Goal: Task Accomplishment & Management: Use online tool/utility

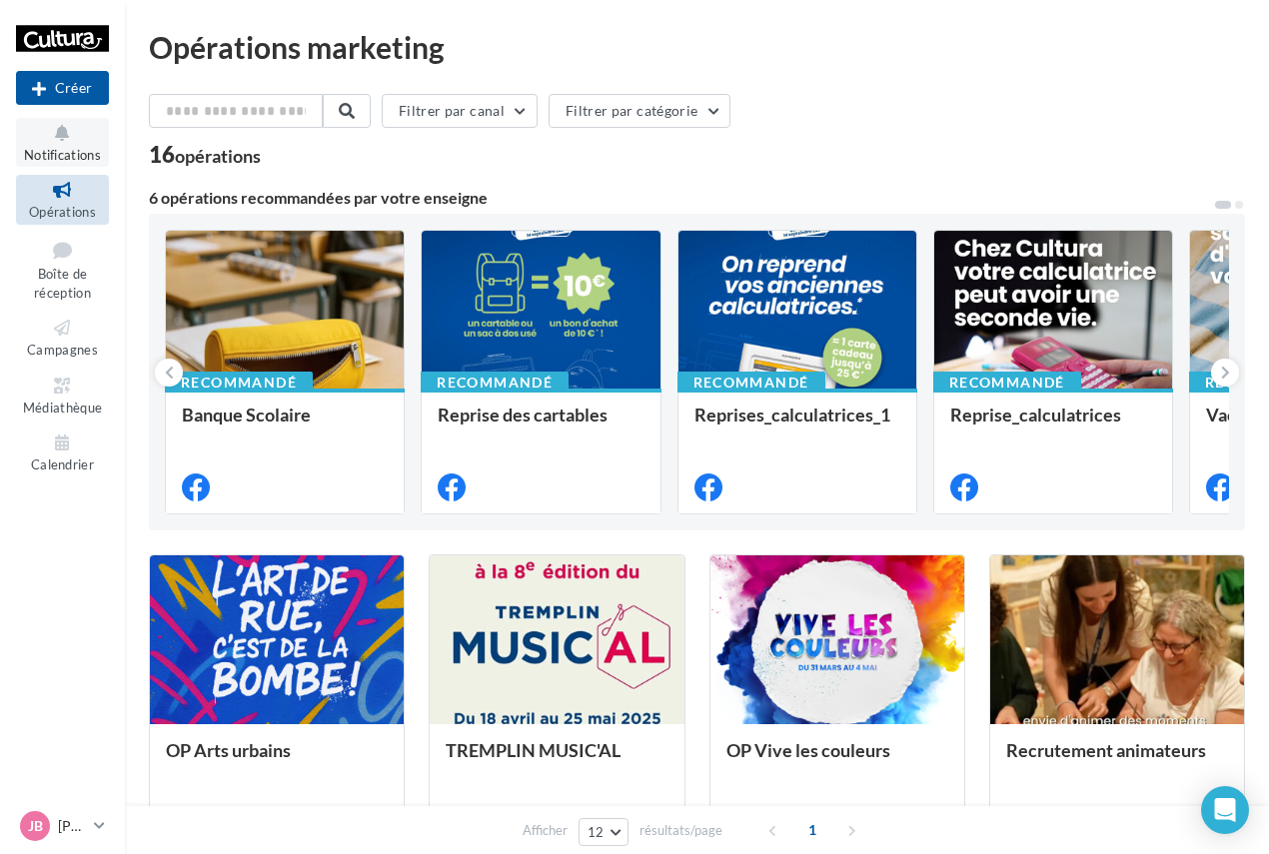
click at [75, 146] on button "Notifications" at bounding box center [62, 142] width 93 height 49
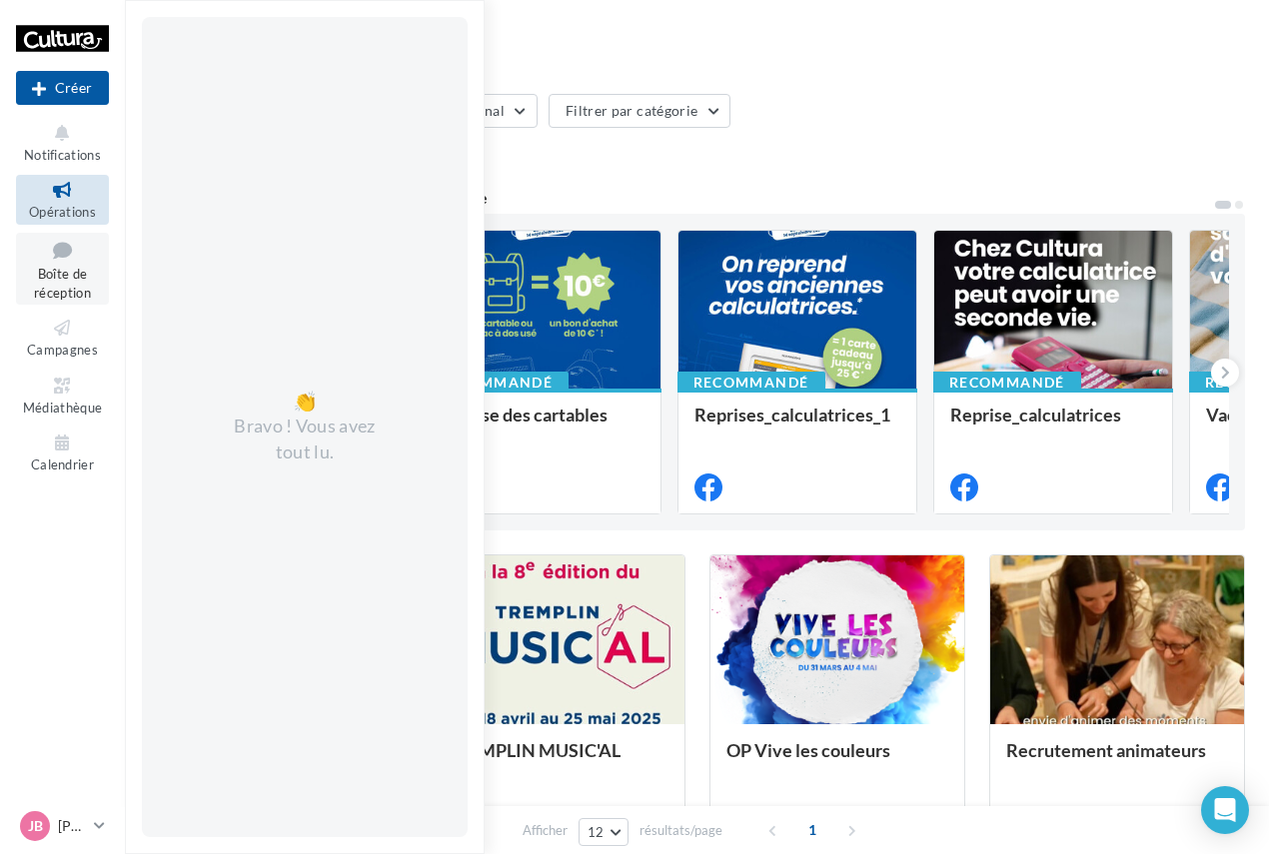
click at [76, 279] on span "Boîte de réception" at bounding box center [62, 283] width 57 height 35
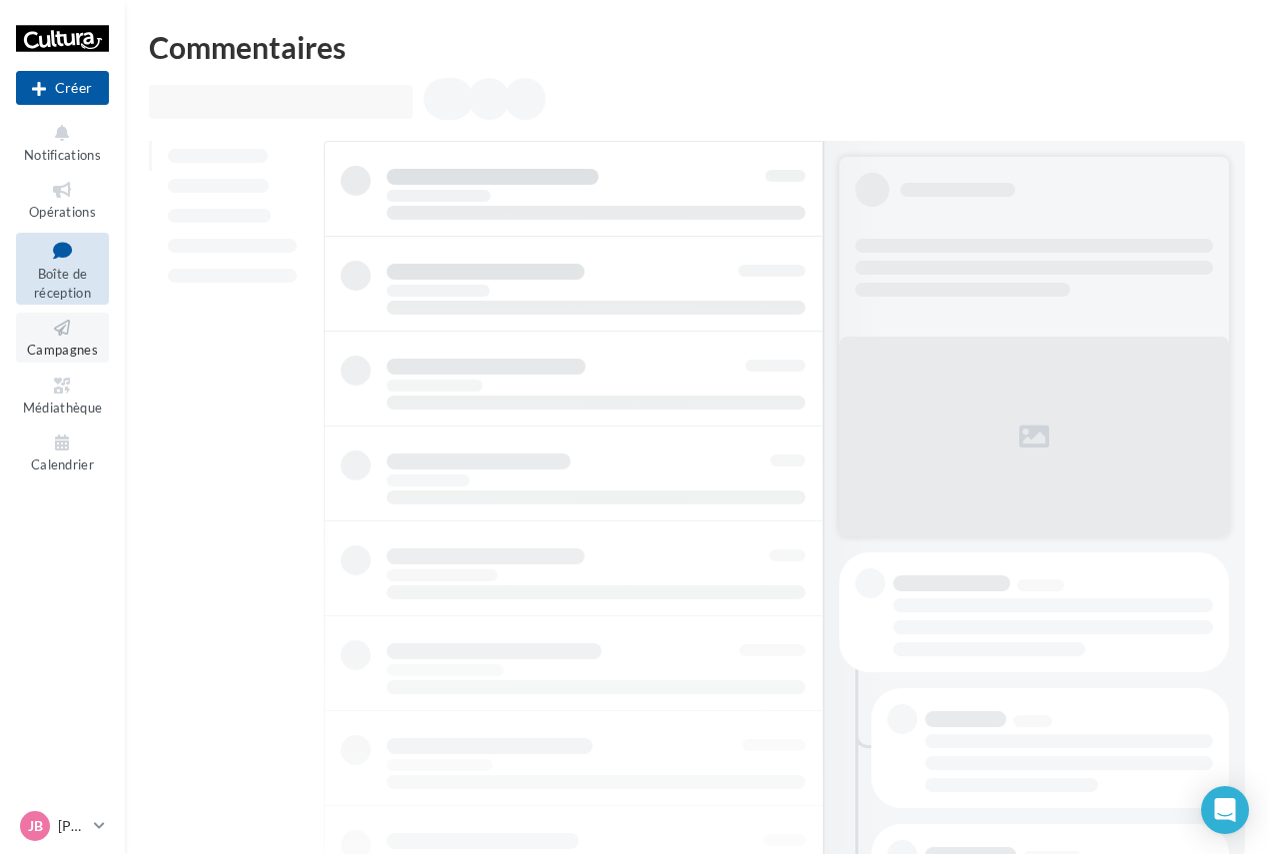
click at [77, 336] on icon at bounding box center [62, 328] width 81 height 23
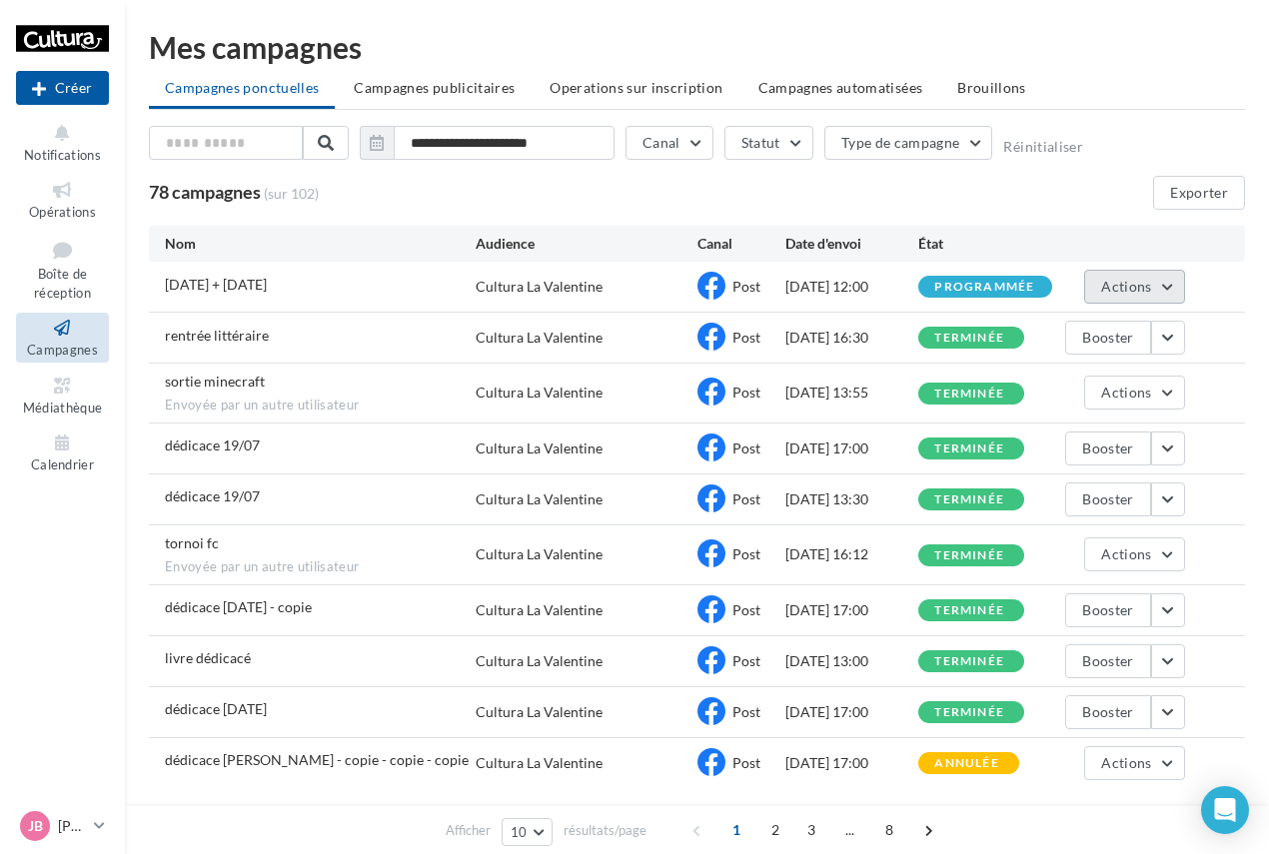
click at [1160, 292] on button "Actions" at bounding box center [1134, 287] width 100 height 34
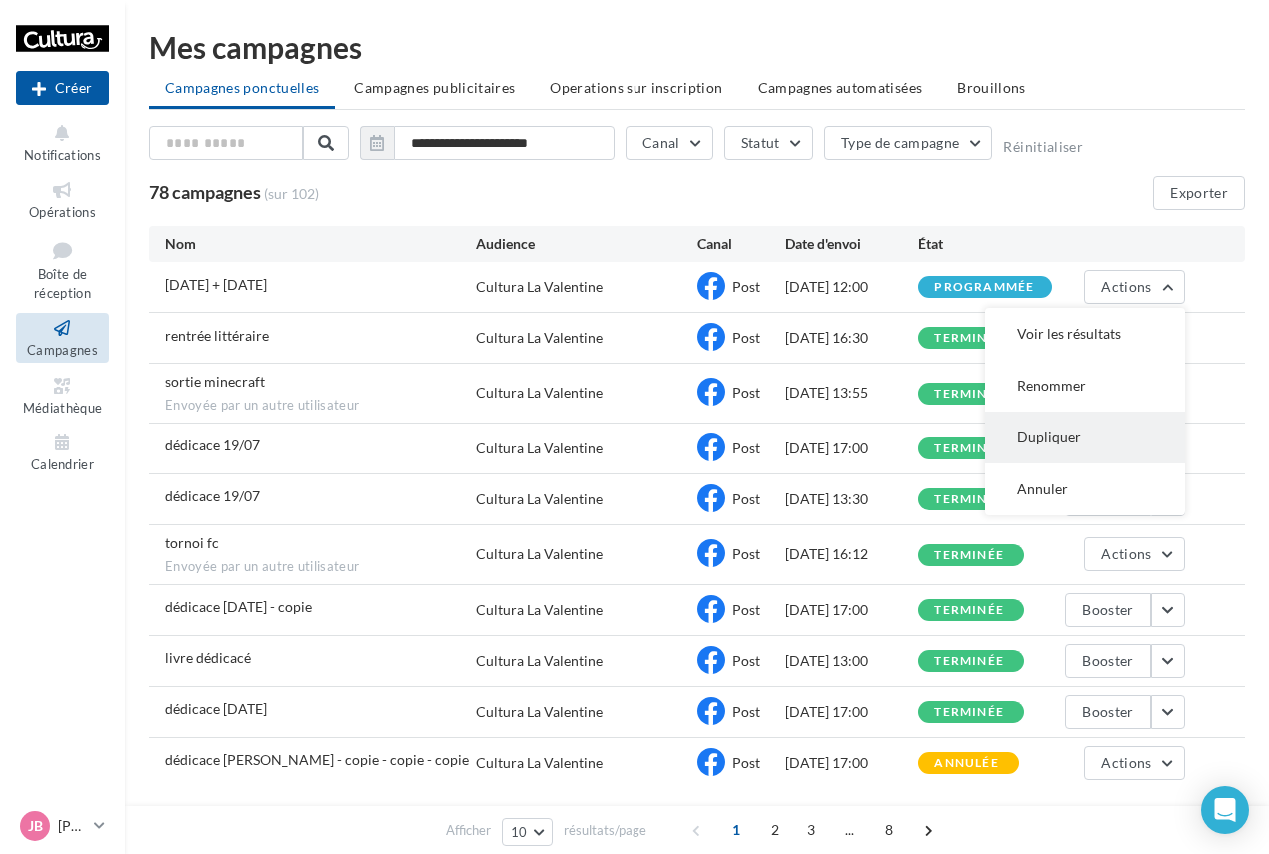
click at [1084, 446] on button "Dupliquer" at bounding box center [1085, 438] width 200 height 52
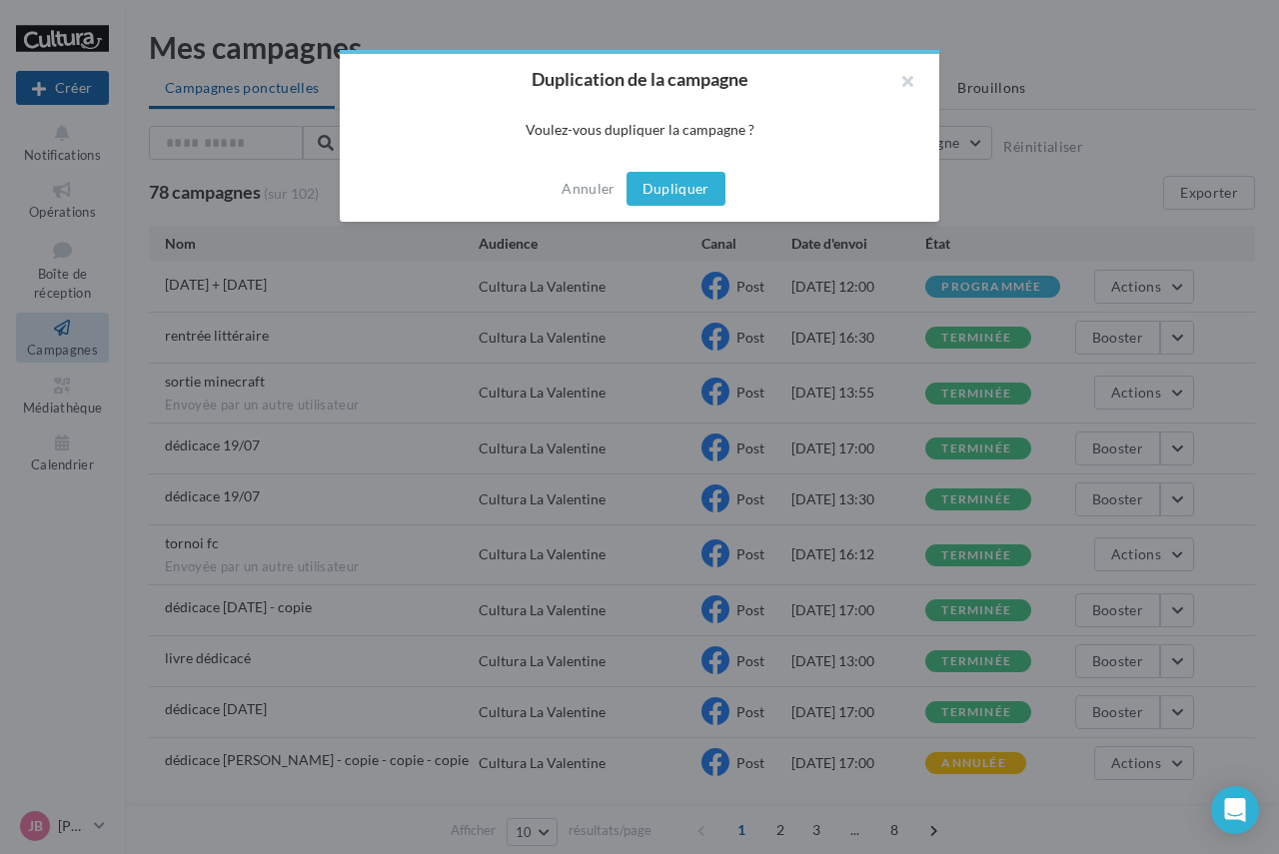
click at [681, 187] on button "Dupliquer" at bounding box center [675, 189] width 99 height 34
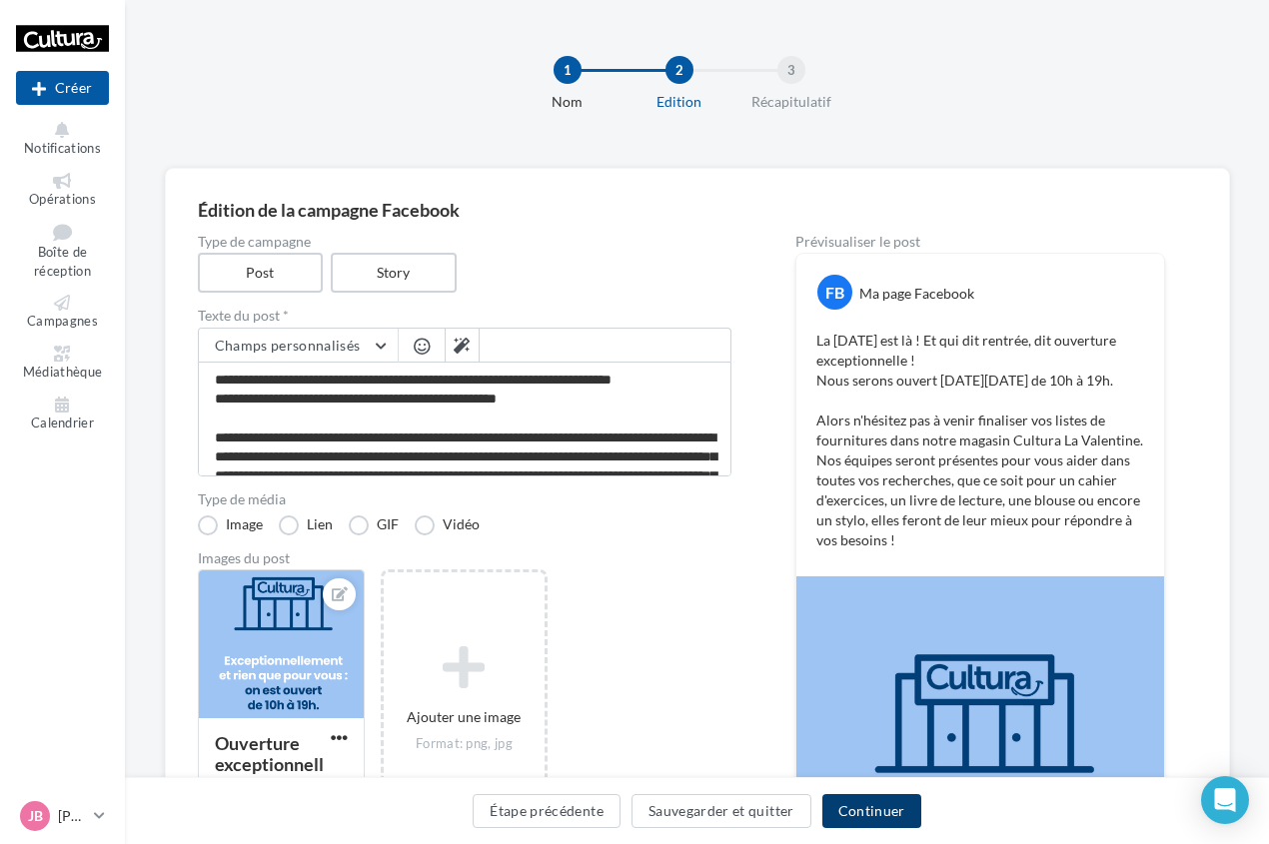
click at [868, 810] on button "Continuer" at bounding box center [871, 811] width 99 height 34
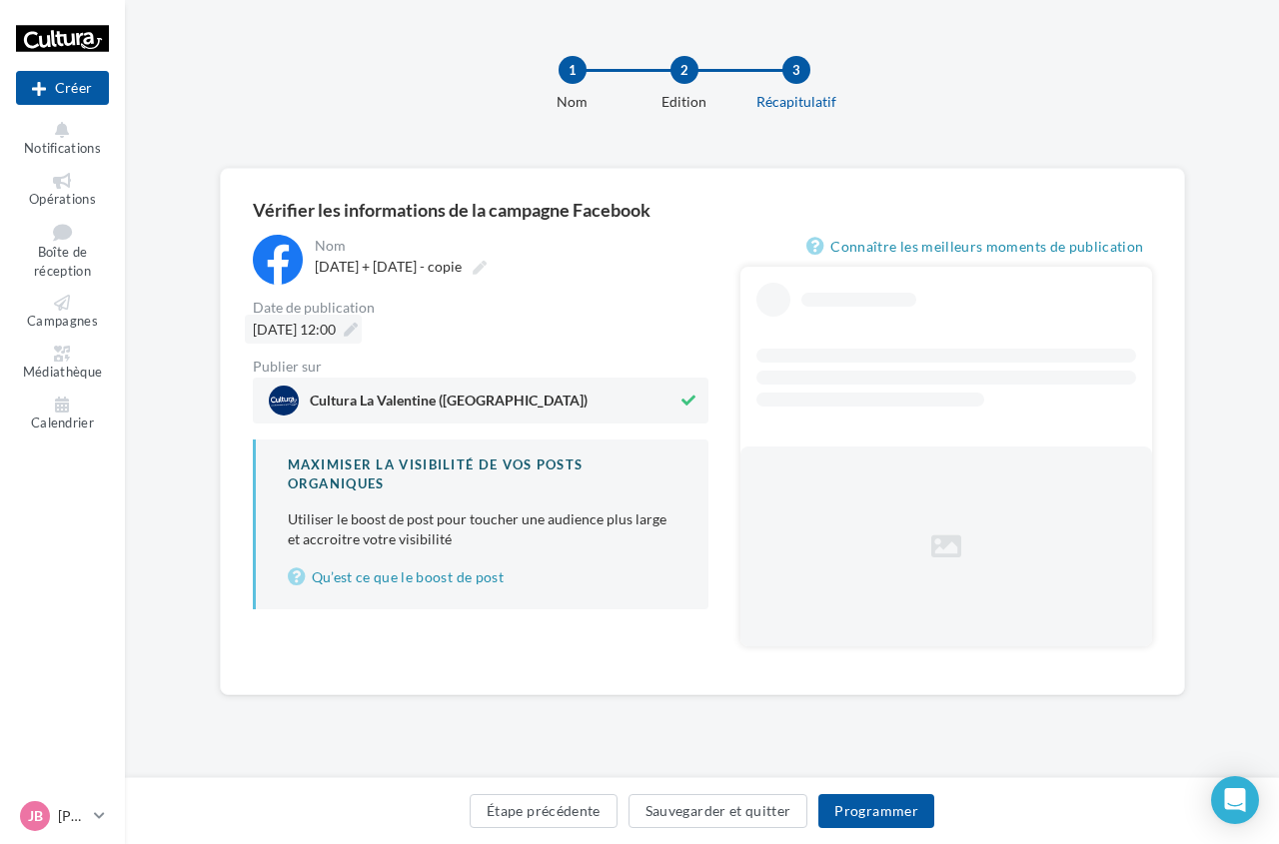
click at [323, 333] on span "06/09/2025 à 12:00" at bounding box center [294, 329] width 83 height 17
type input "**********"
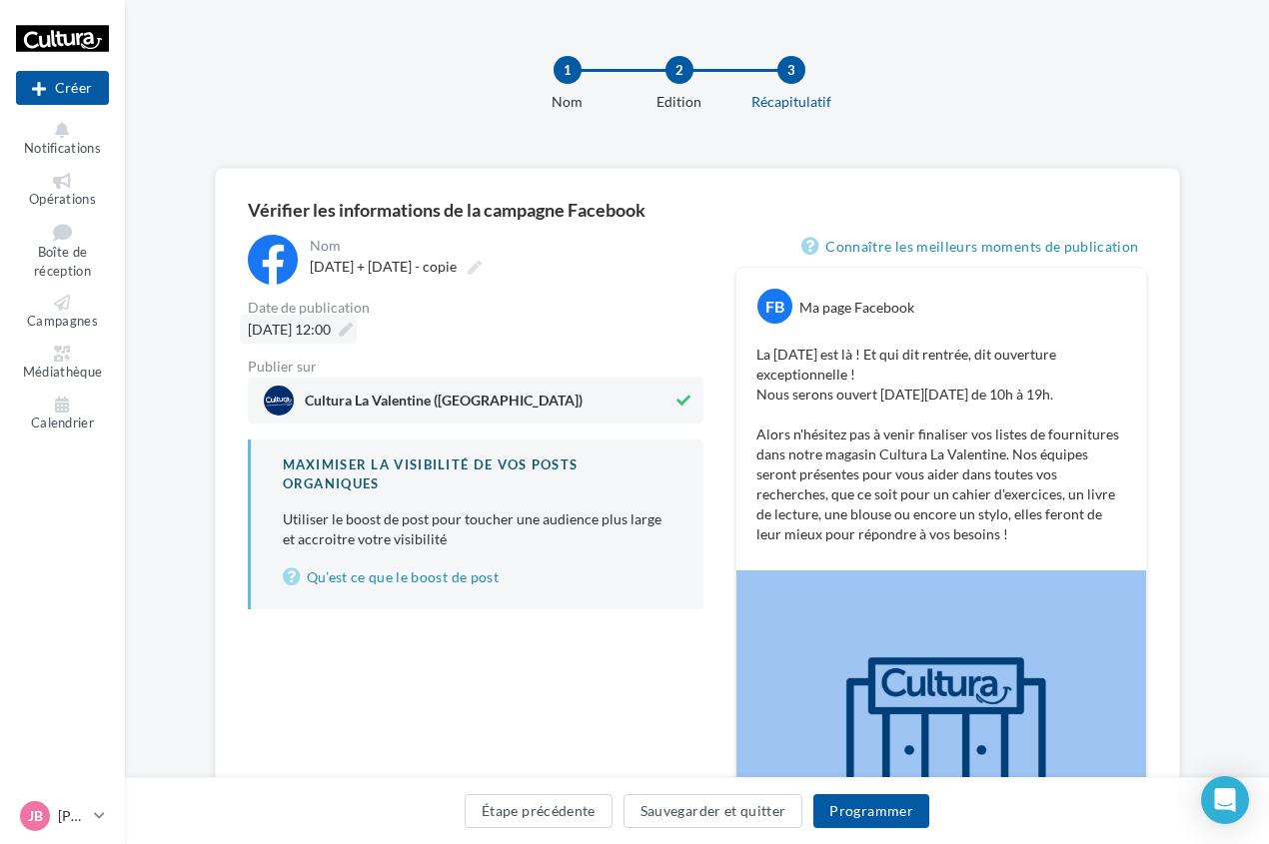
click at [331, 329] on span "06/09/2025 à 12:00" at bounding box center [289, 329] width 83 height 17
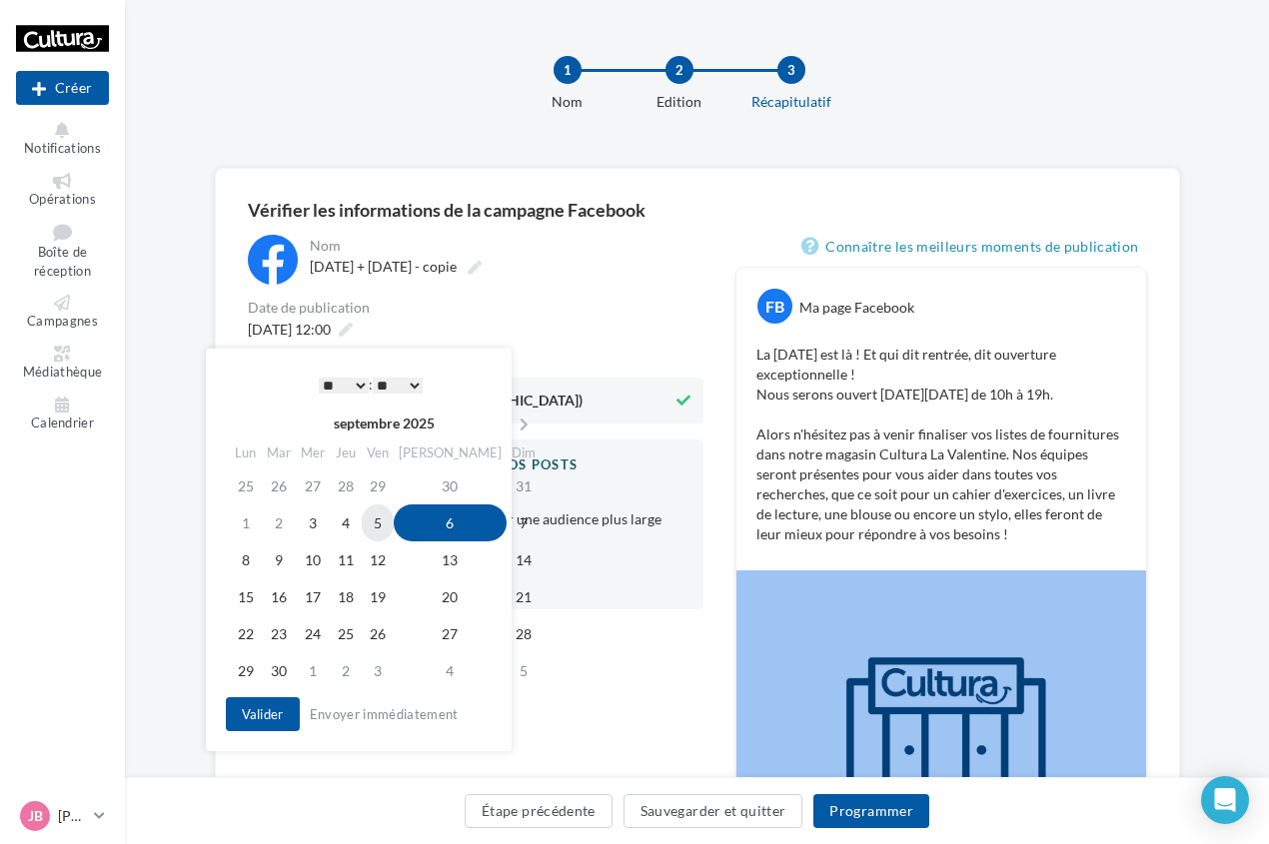
click at [388, 529] on td "5" at bounding box center [378, 523] width 32 height 37
click at [353, 391] on select "* * * * * * * * * * ** ** ** ** ** ** ** ** ** ** ** ** ** **" at bounding box center [344, 386] width 50 height 16
click at [601, 694] on div "**********" at bounding box center [476, 672] width 456 height 874
drag, startPoint x: 602, startPoint y: 627, endPoint x: 322, endPoint y: 690, distance: 287.7
click at [597, 628] on div "**********" at bounding box center [476, 672] width 456 height 874
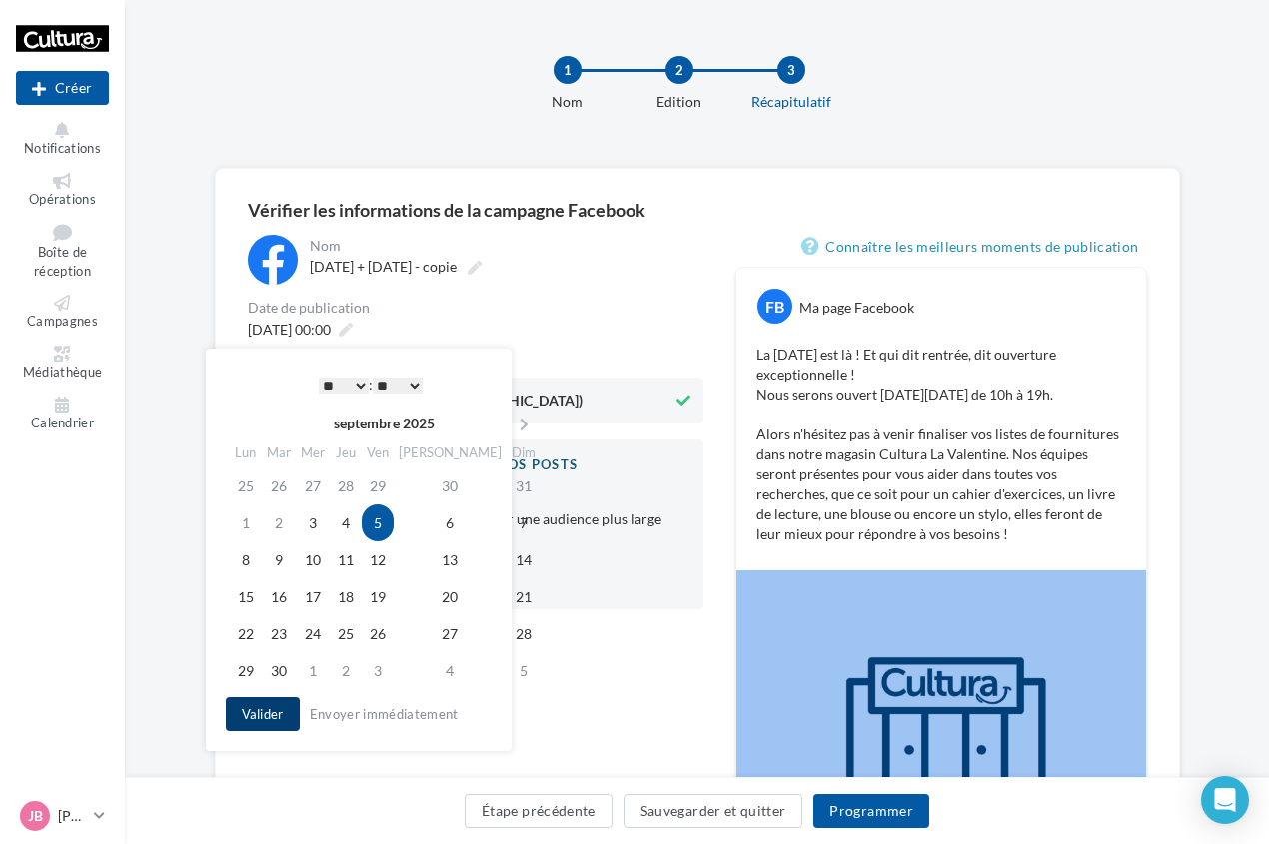
click at [246, 711] on button "Valider" at bounding box center [263, 714] width 74 height 34
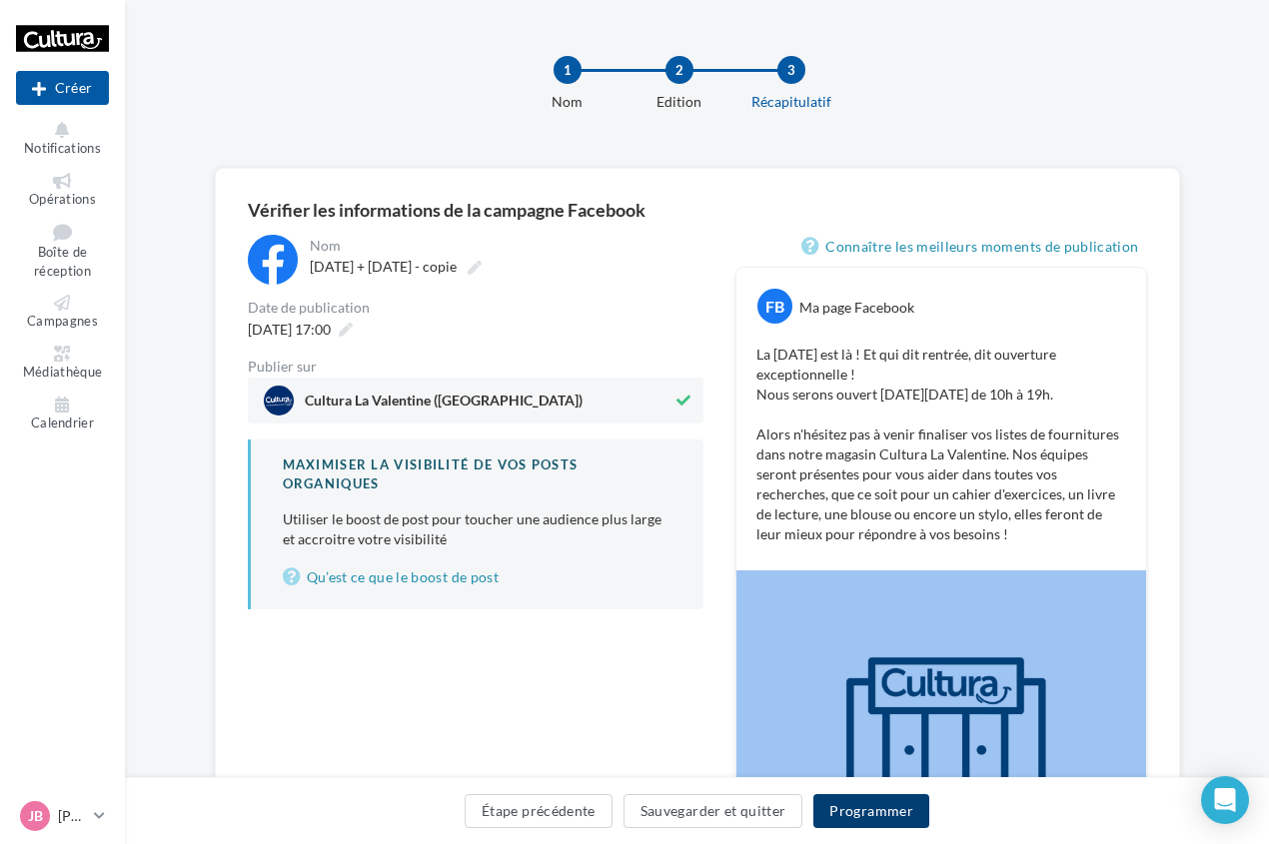
click at [850, 812] on button "Programmer" at bounding box center [871, 811] width 116 height 34
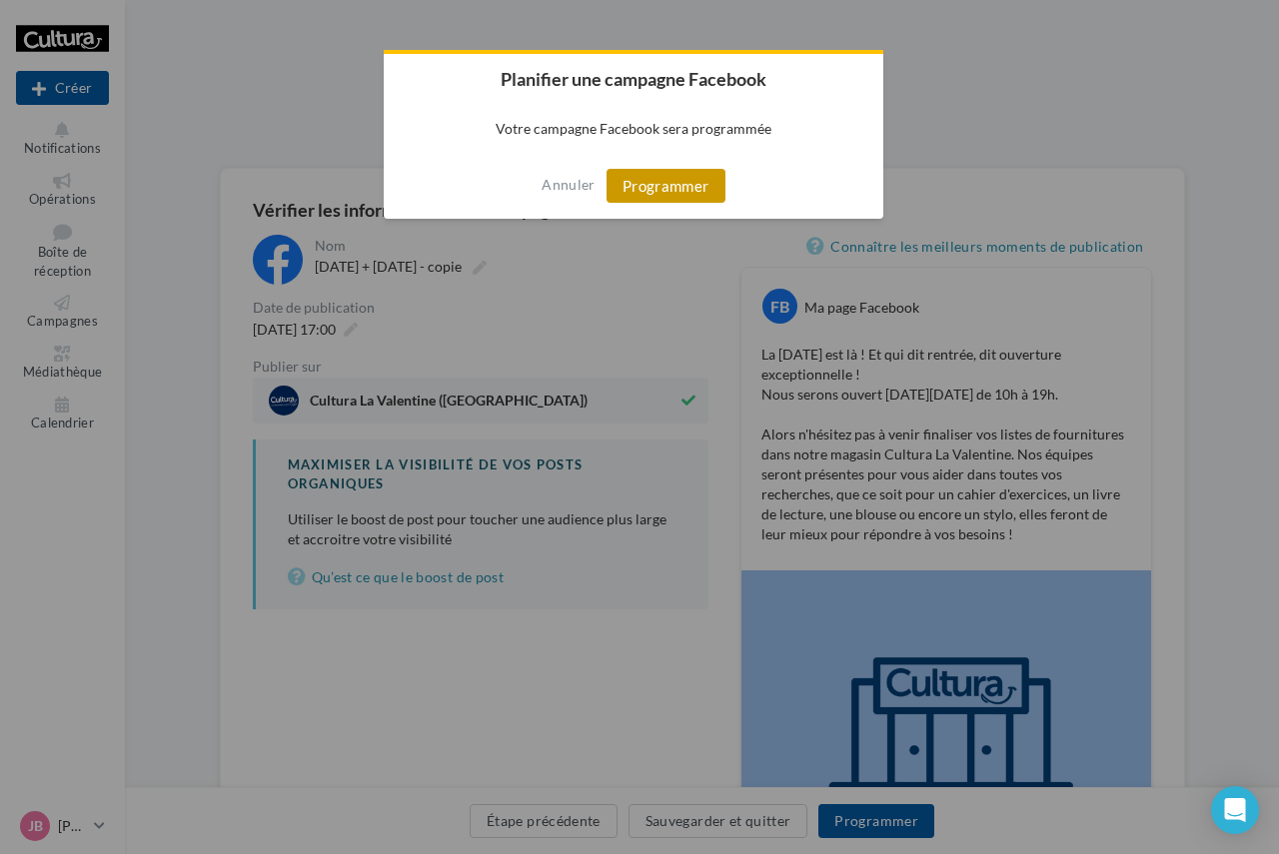
click at [674, 190] on button "Programmer" at bounding box center [665, 186] width 119 height 34
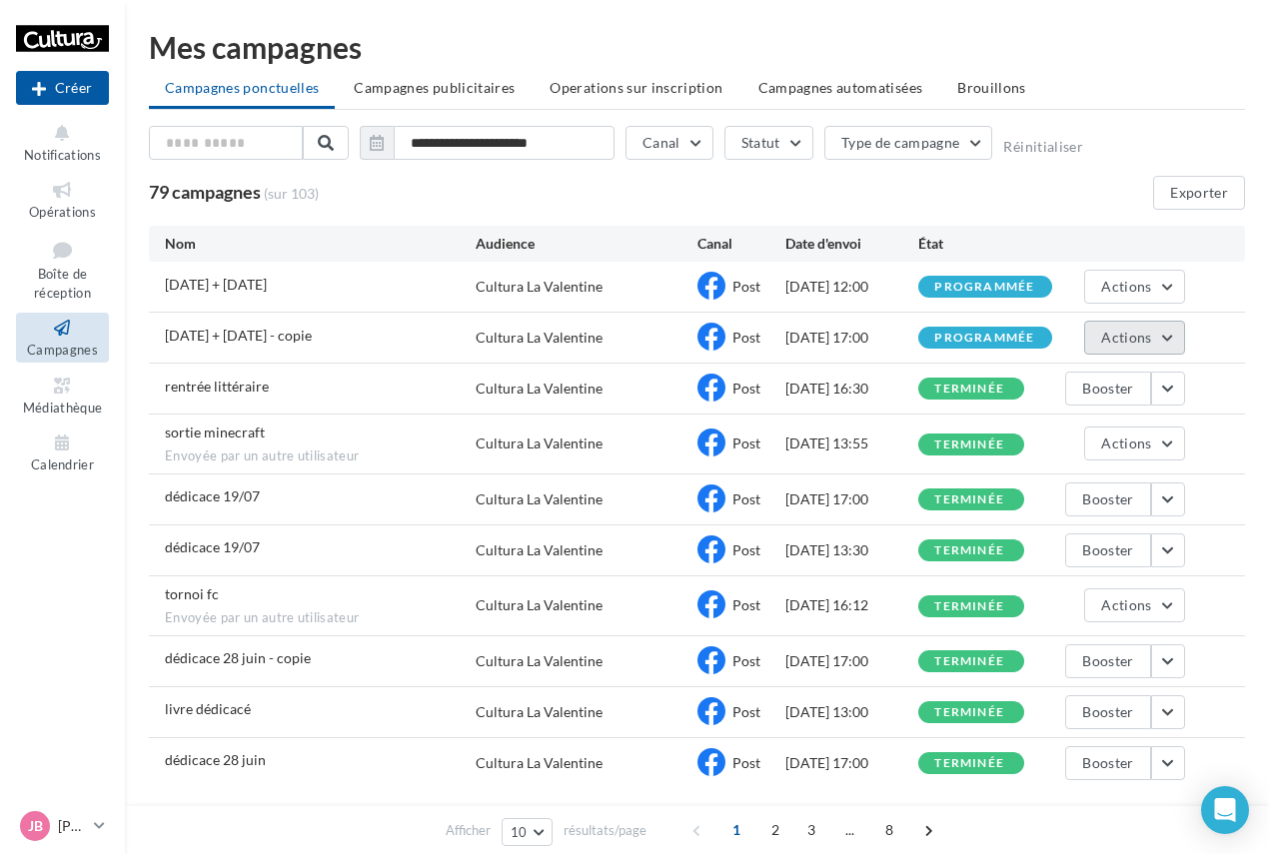
click at [1135, 348] on button "Actions" at bounding box center [1134, 338] width 100 height 34
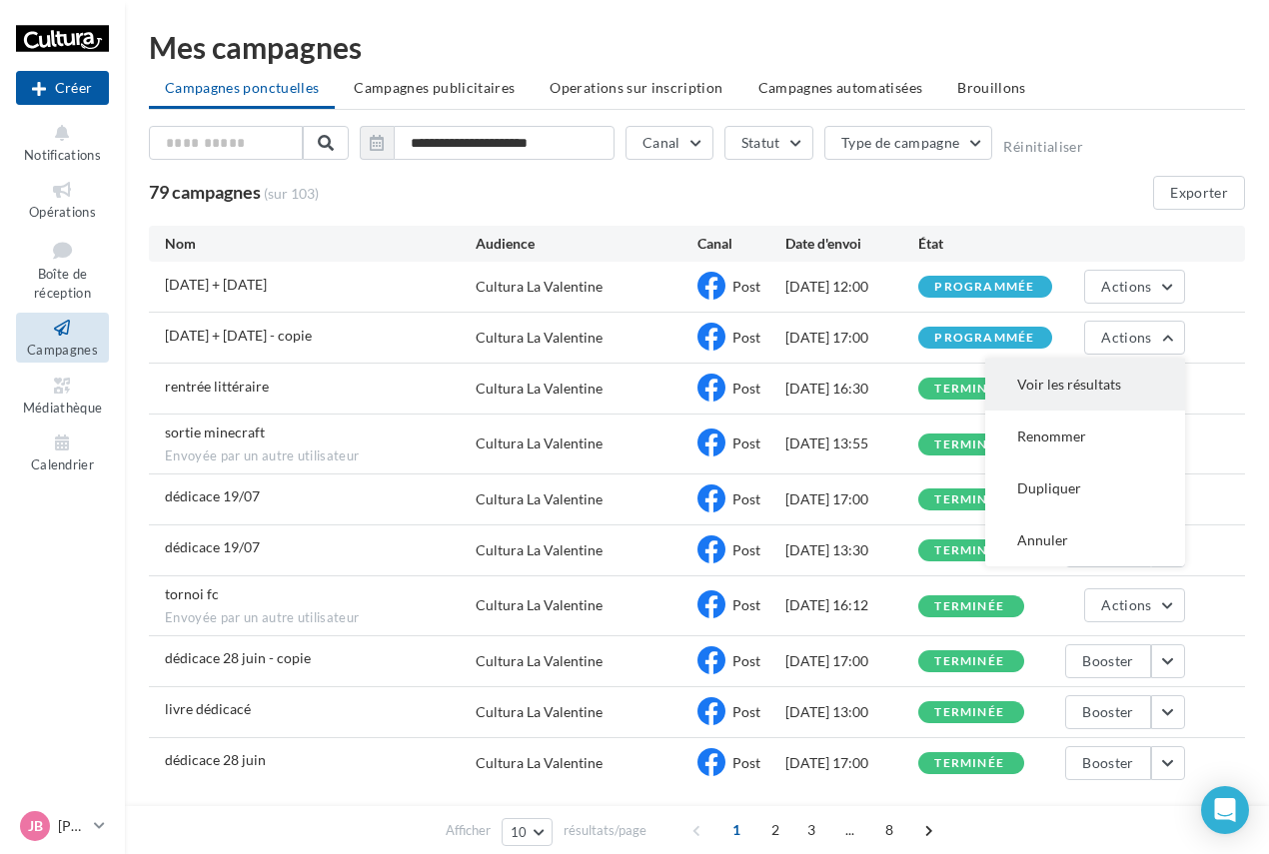
click at [1051, 401] on button "Voir les résultats" at bounding box center [1085, 385] width 200 height 52
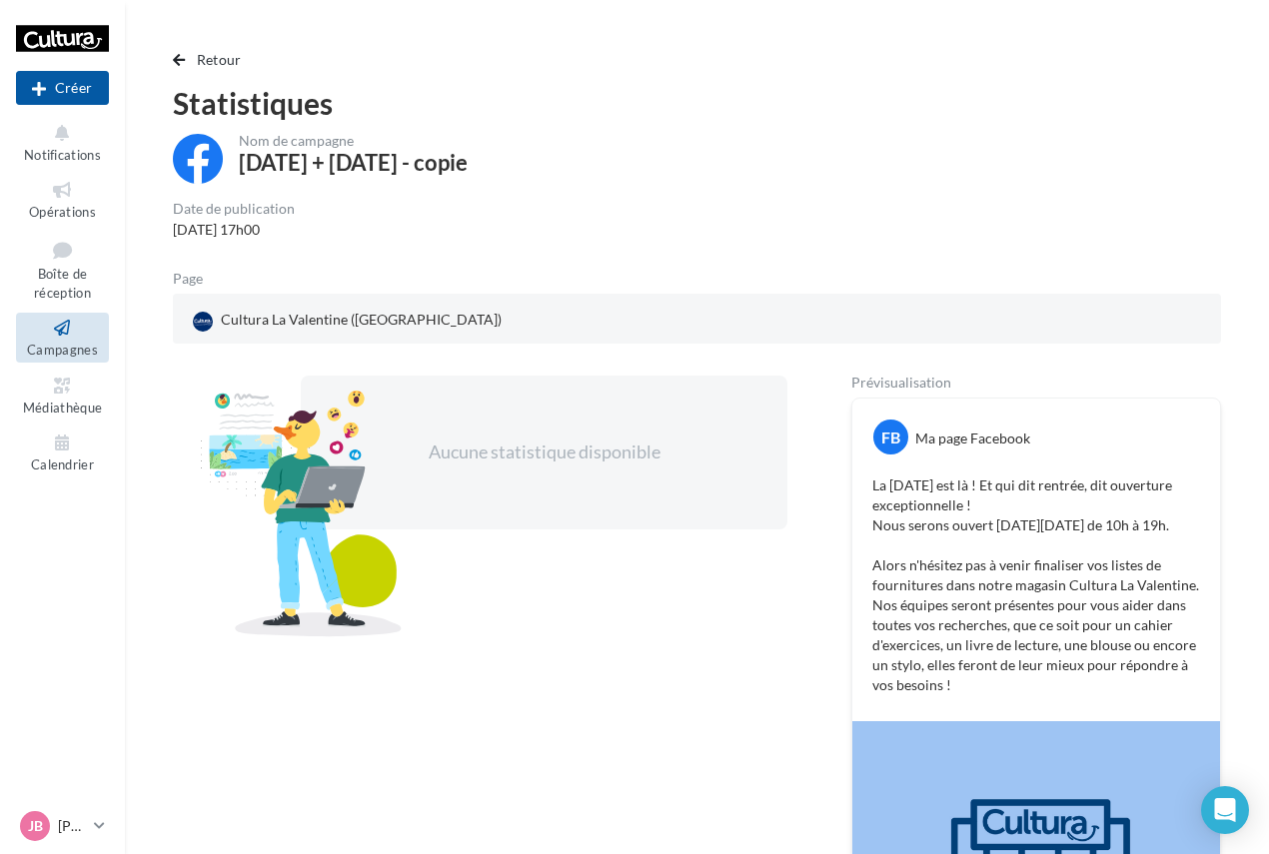
click at [600, 549] on div "Aucune statistique disponible" at bounding box center [480, 792] width 614 height 832
click at [193, 57] on button "Retour" at bounding box center [211, 60] width 77 height 24
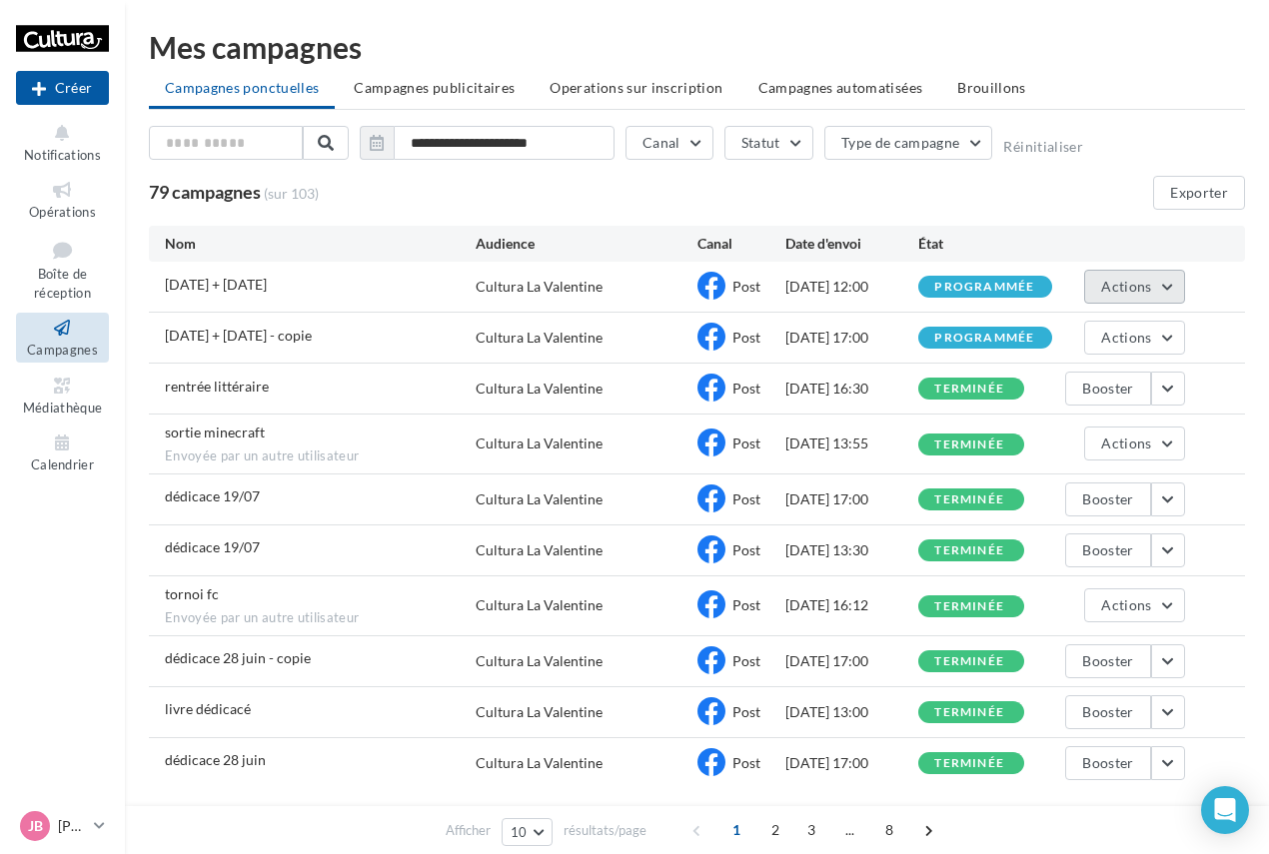
click at [1161, 296] on button "Actions" at bounding box center [1134, 287] width 100 height 34
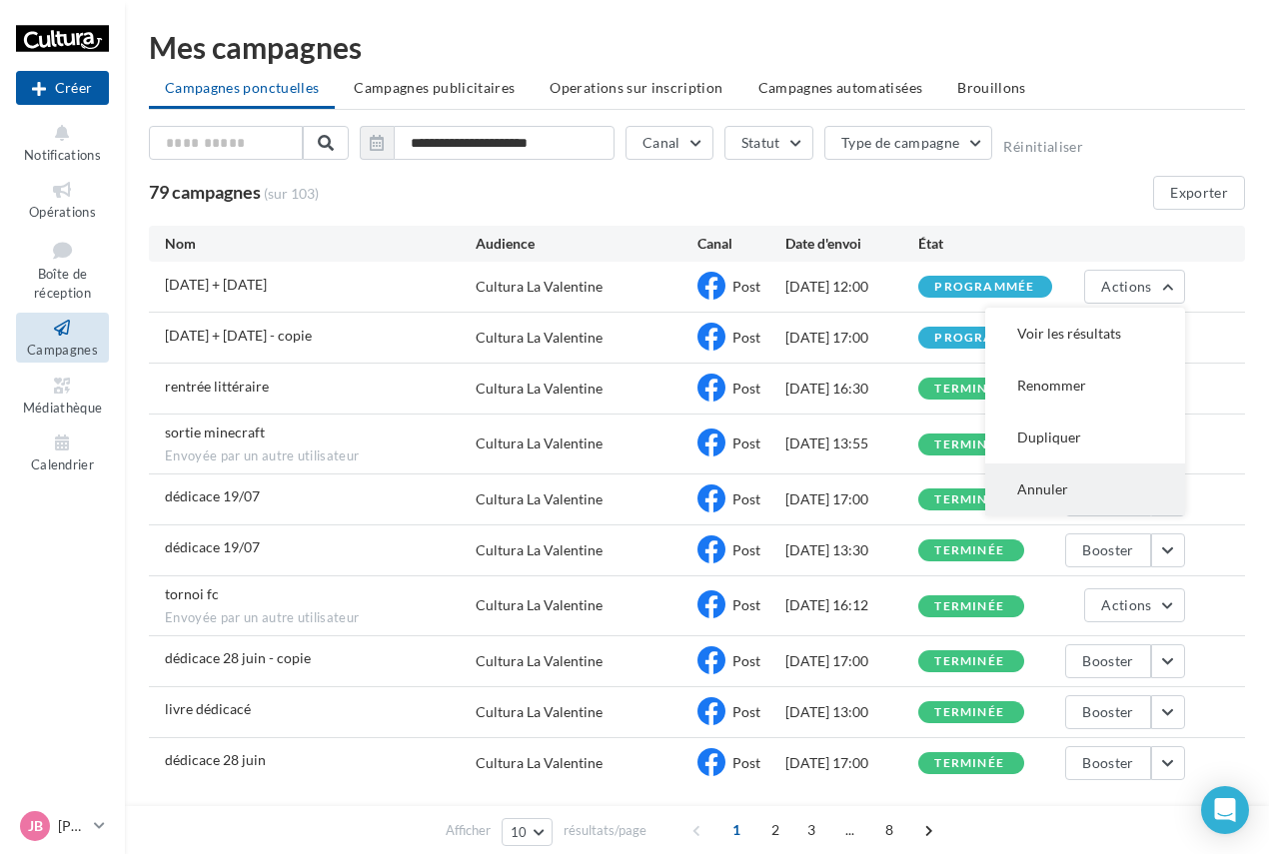
click at [1050, 473] on button "Annuler" at bounding box center [1085, 490] width 200 height 52
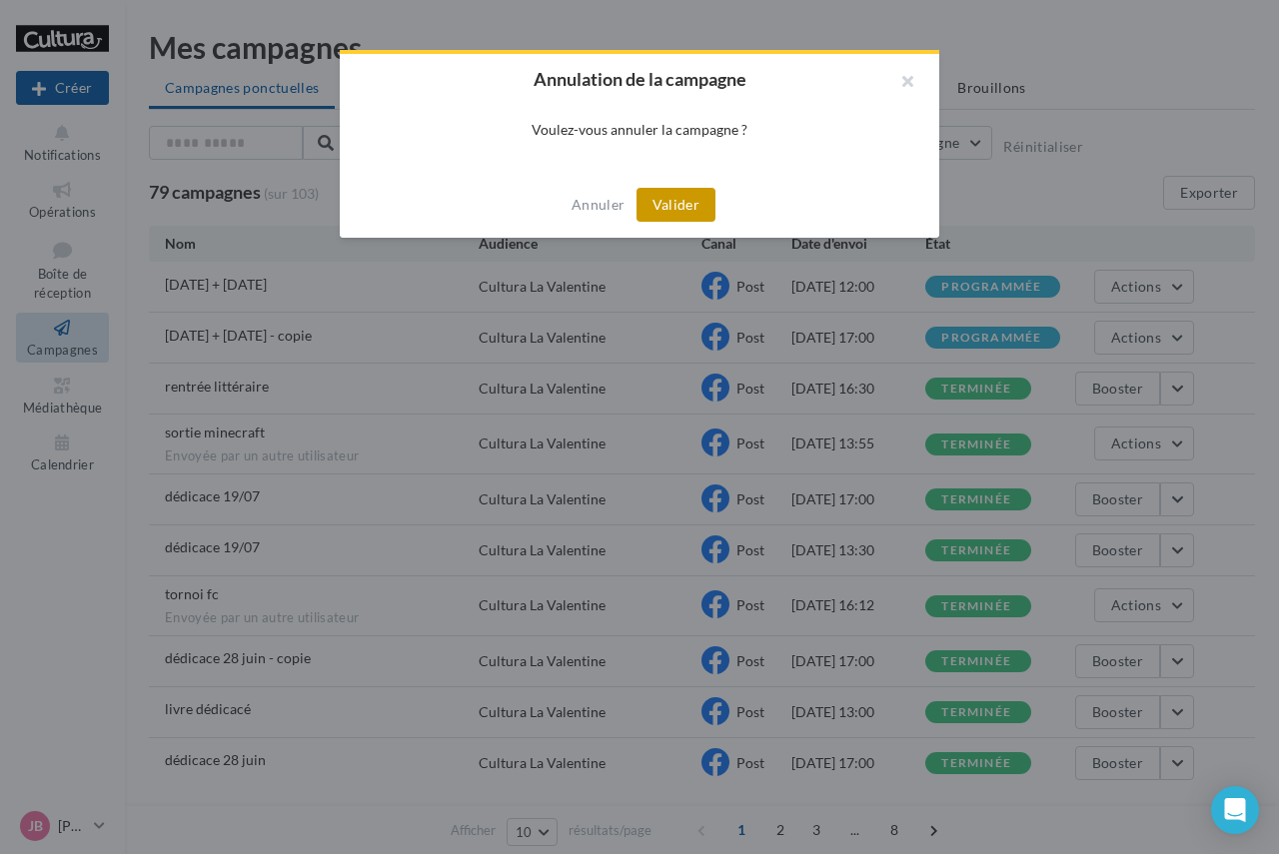
click at [688, 196] on button "Valider" at bounding box center [675, 205] width 79 height 34
